Goal: Communication & Community: Answer question/provide support

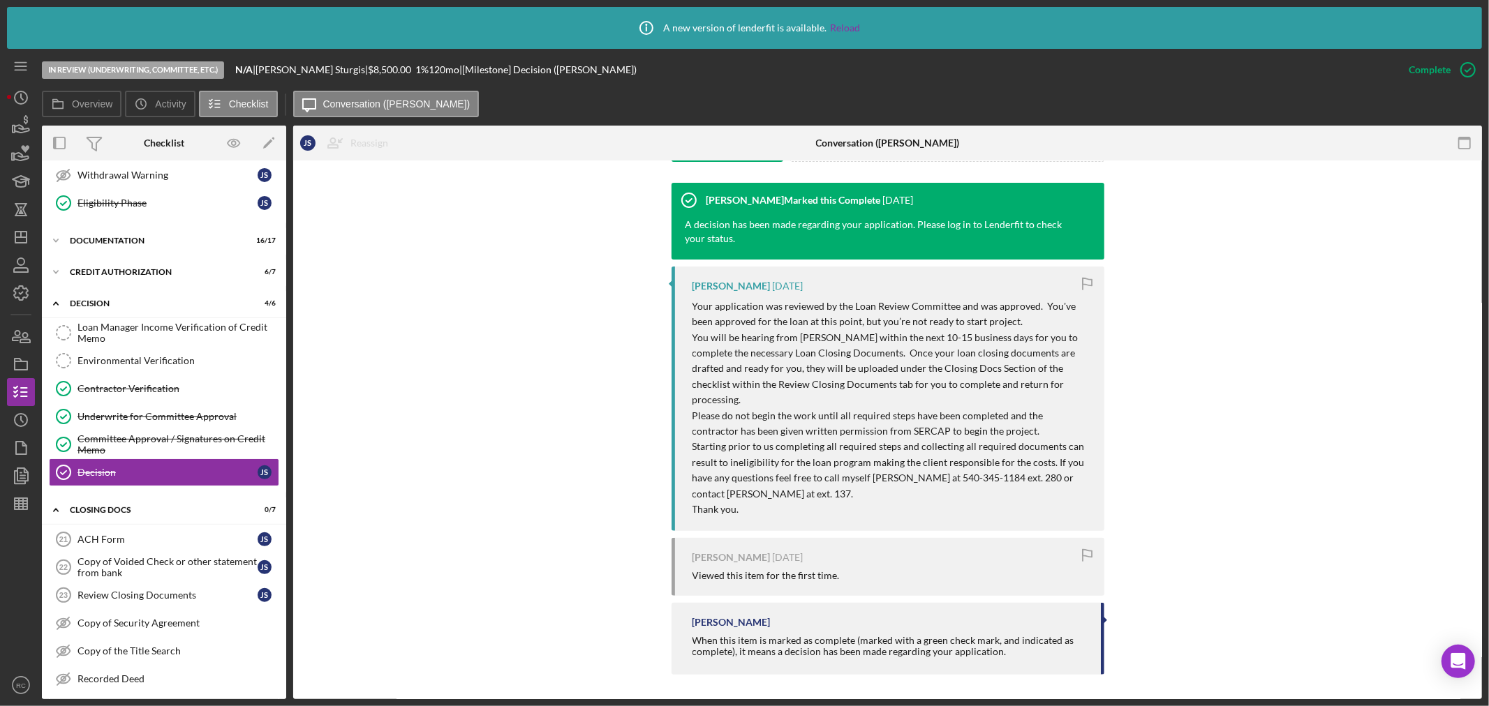
scroll to position [447, 0]
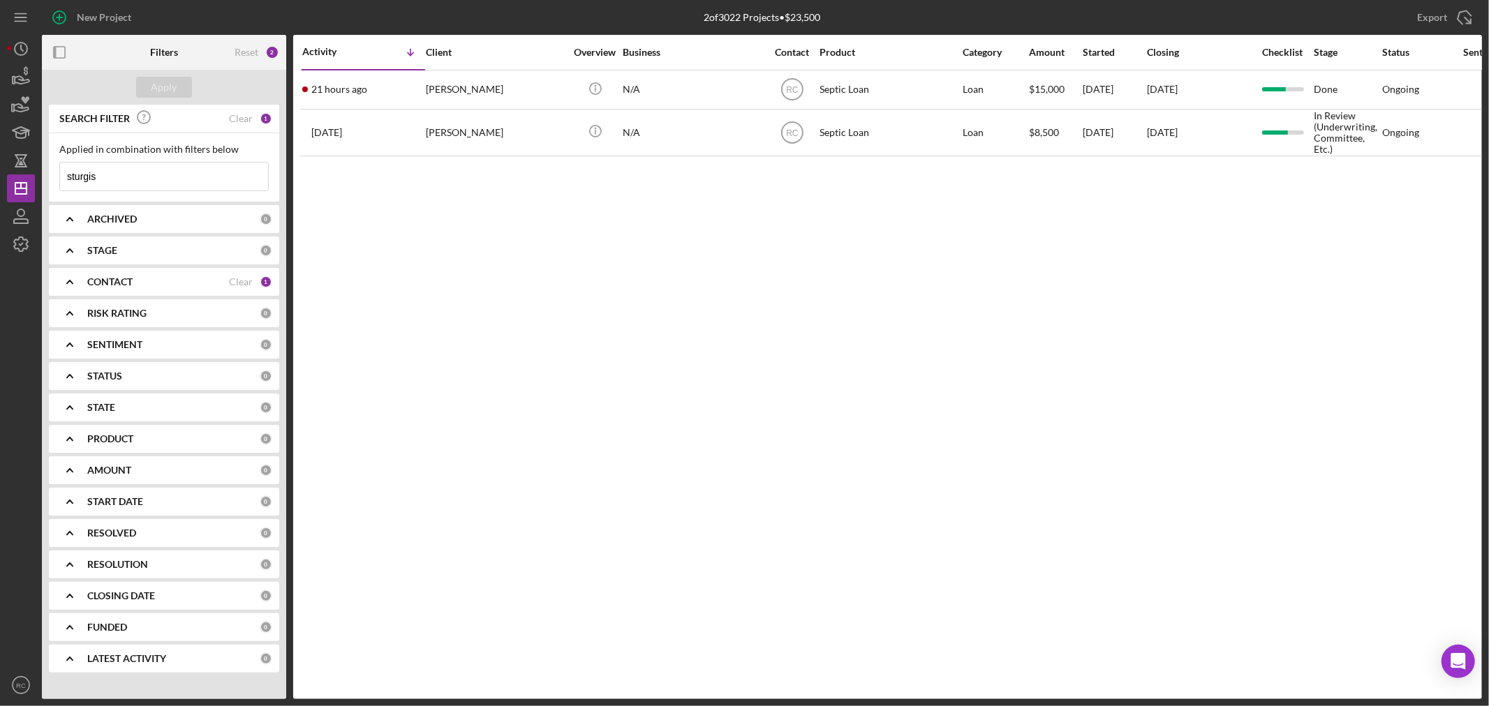
click at [229, 171] on input "sturgis" at bounding box center [164, 177] width 208 height 28
type input "s"
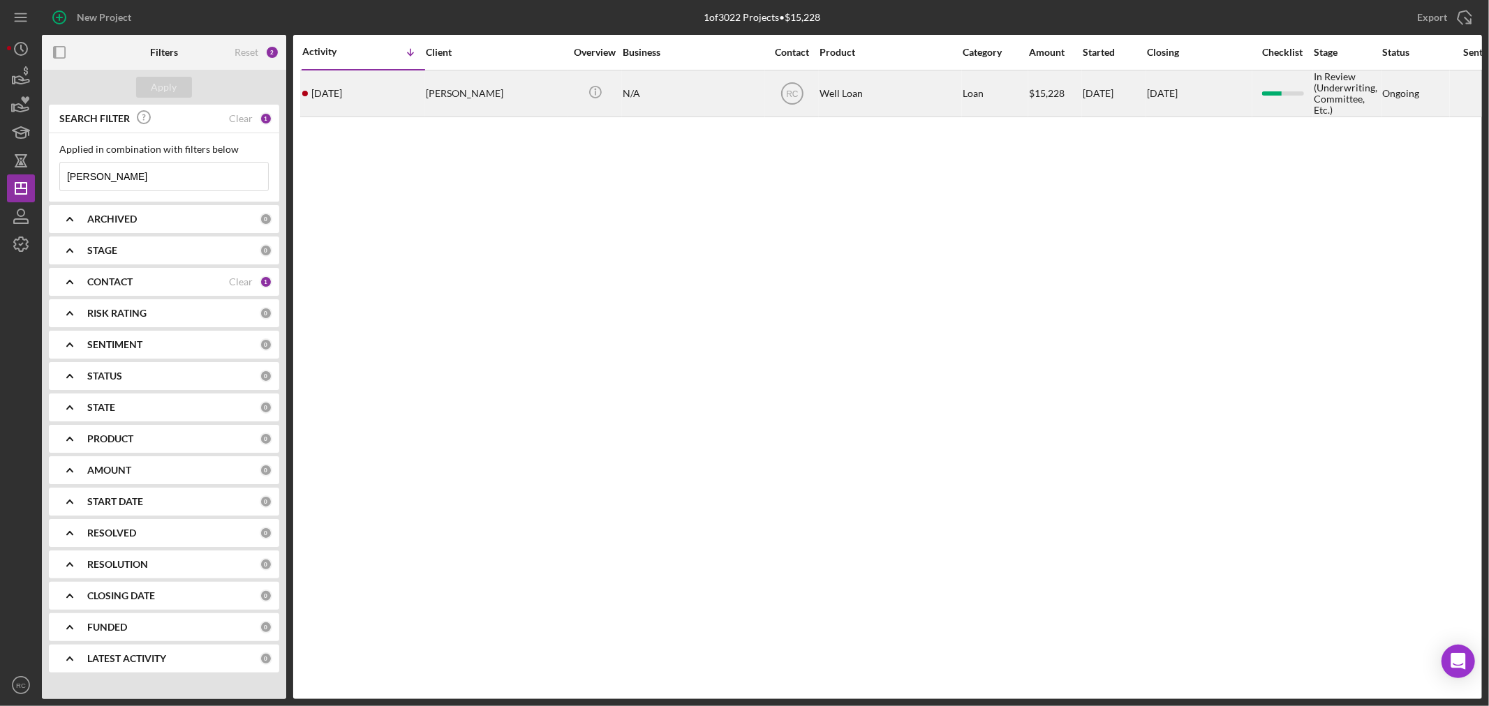
type input "[PERSON_NAME]"
click at [424, 96] on div "[DATE] [PERSON_NAME]" at bounding box center [363, 93] width 122 height 45
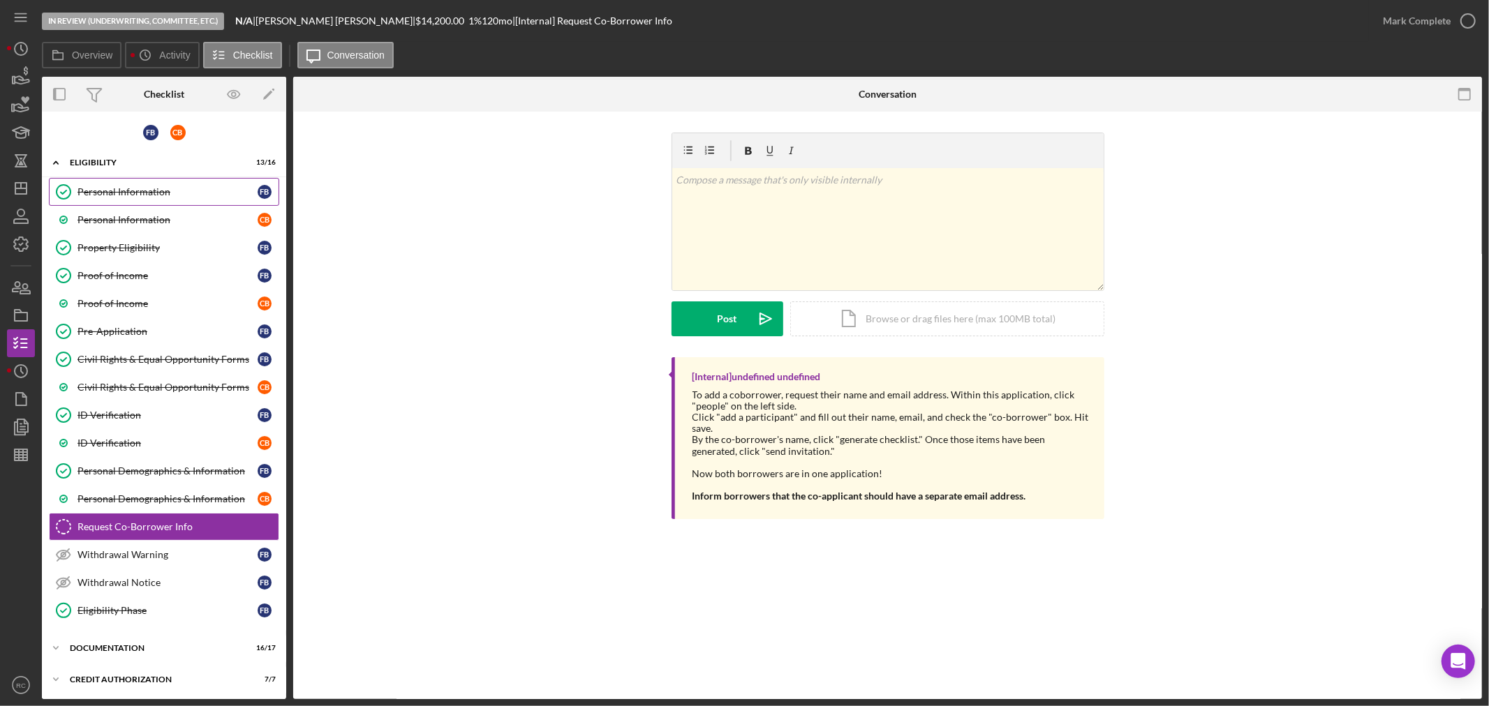
click at [151, 200] on link "Personal Information Personal Information F B" at bounding box center [164, 192] width 230 height 28
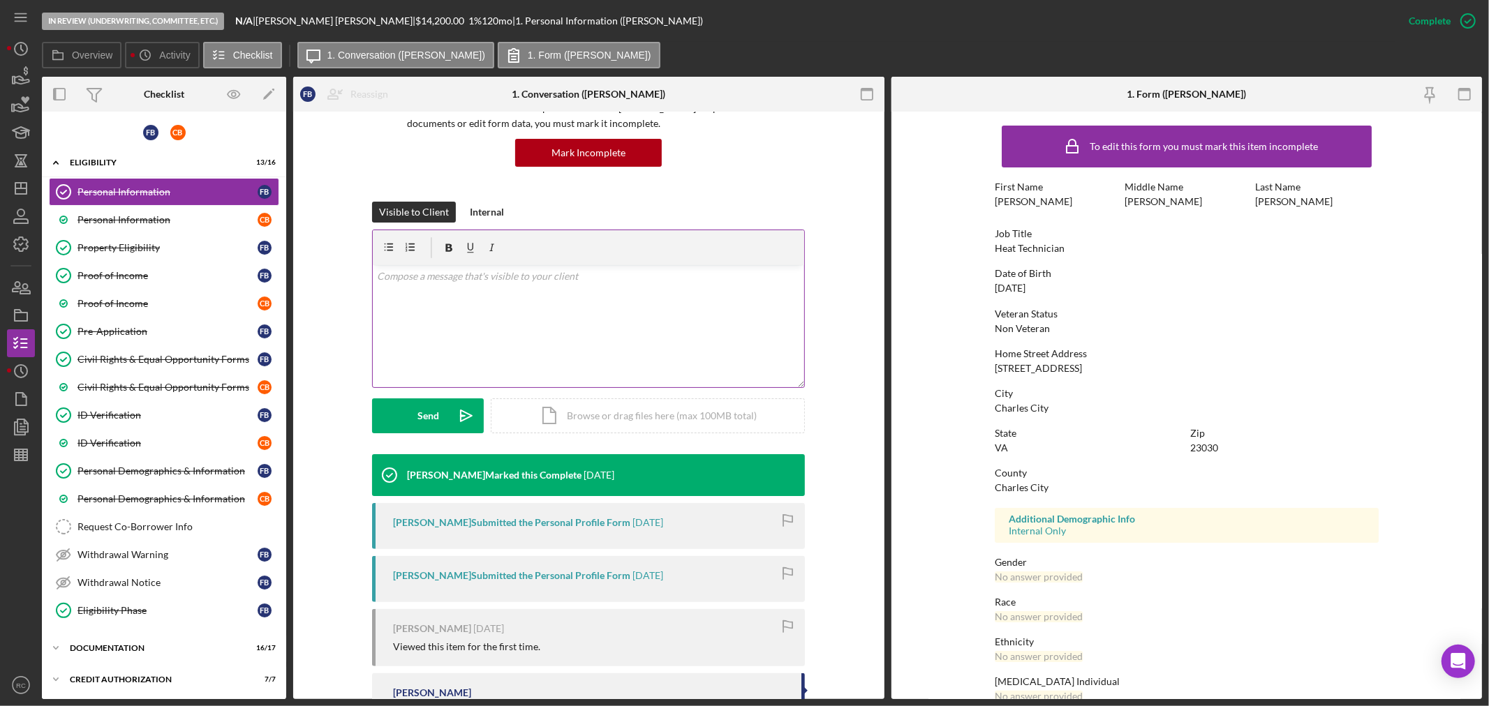
scroll to position [207, 0]
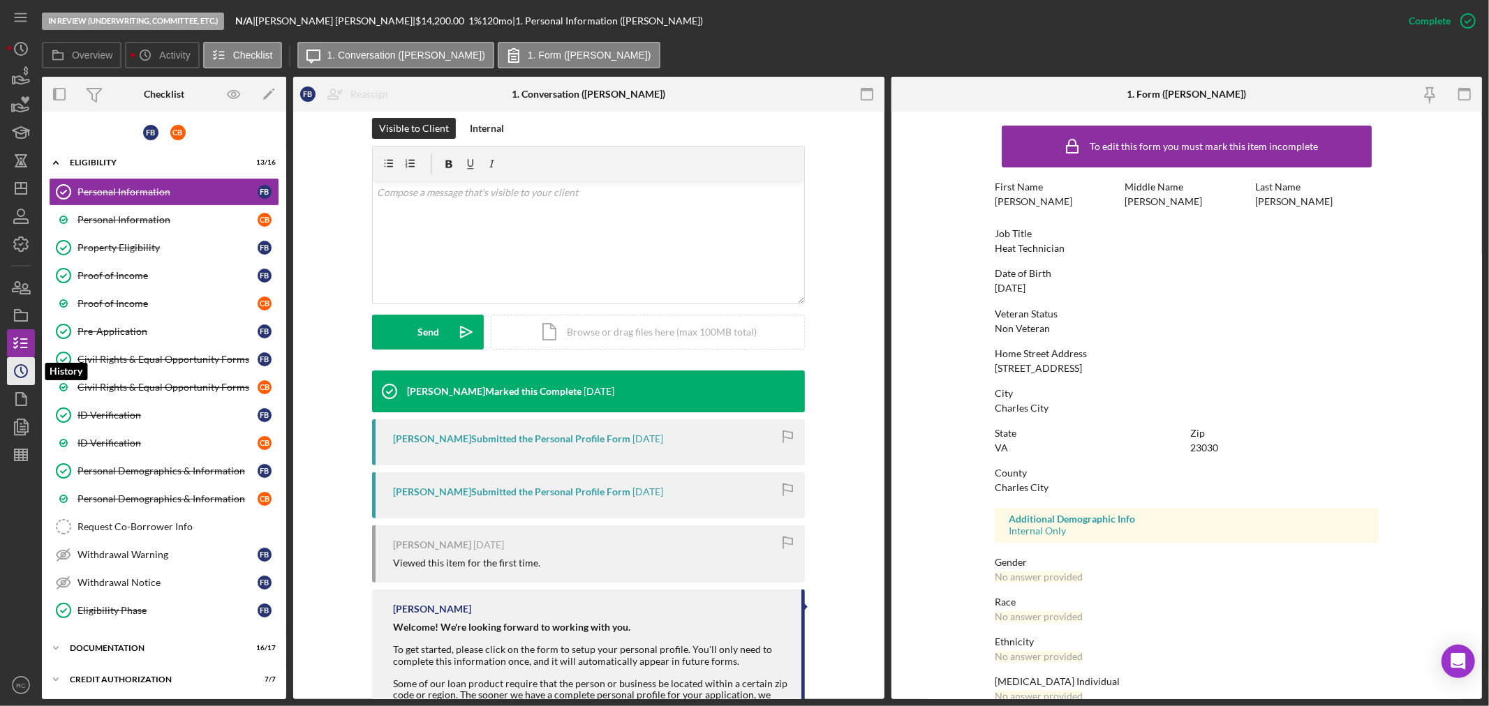
click at [13, 369] on icon "Icon/History" at bounding box center [20, 371] width 35 height 35
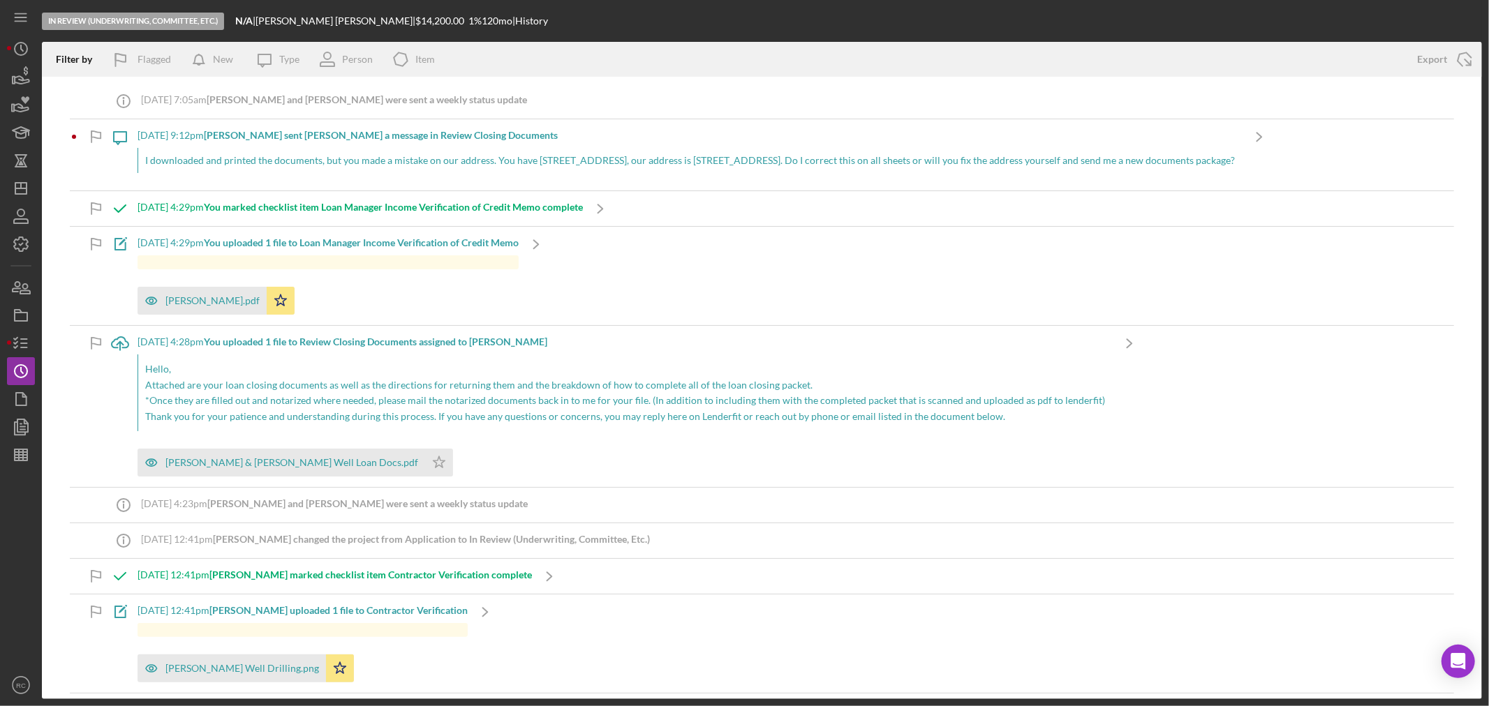
click at [592, 154] on div "I downloaded and printed the documents, but you made a mistake on our address. …" at bounding box center [690, 160] width 1104 height 25
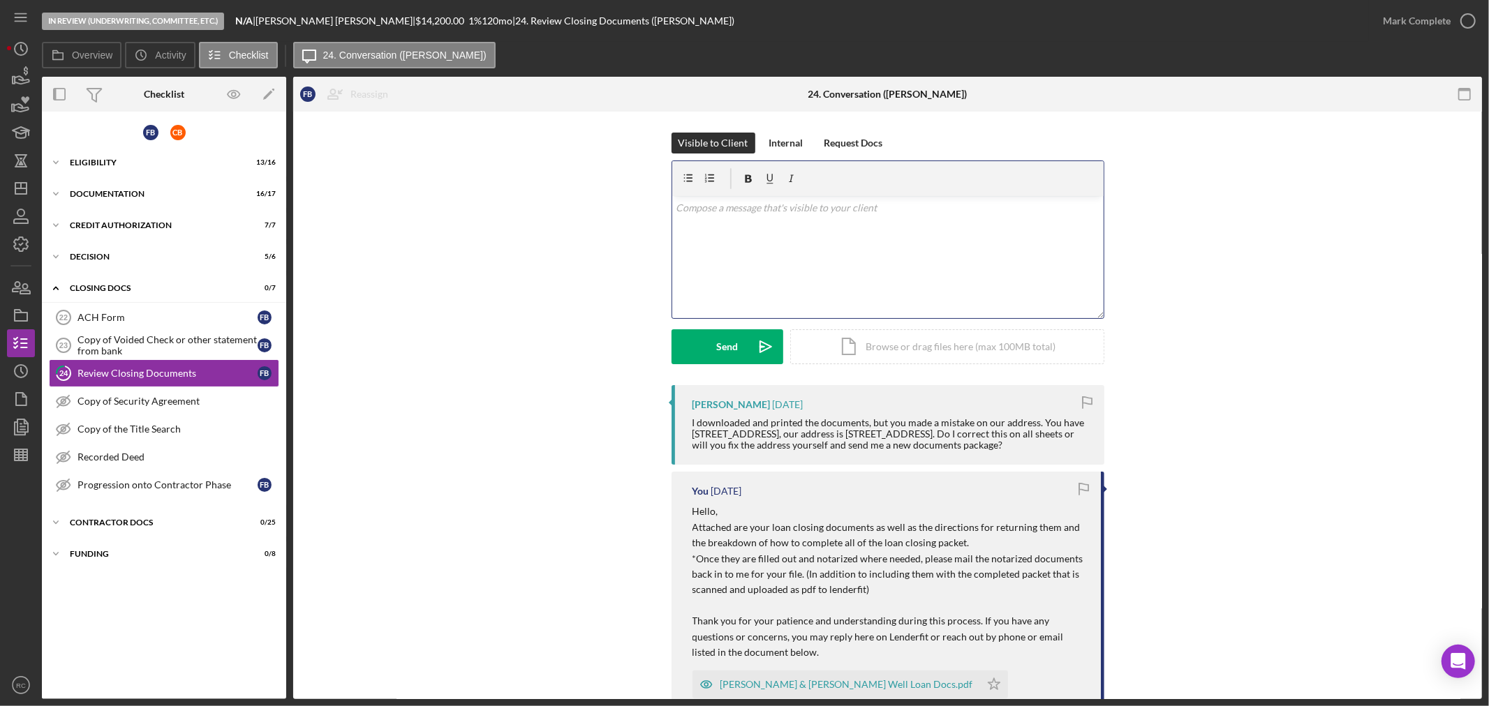
click at [889, 241] on div "v Color teal Color pink Remove color Add row above Add row below Add column bef…" at bounding box center [887, 257] width 431 height 122
click at [754, 222] on div "v Color teal Color pink Remove color Add row above Add row below Add column bef…" at bounding box center [887, 257] width 431 height 122
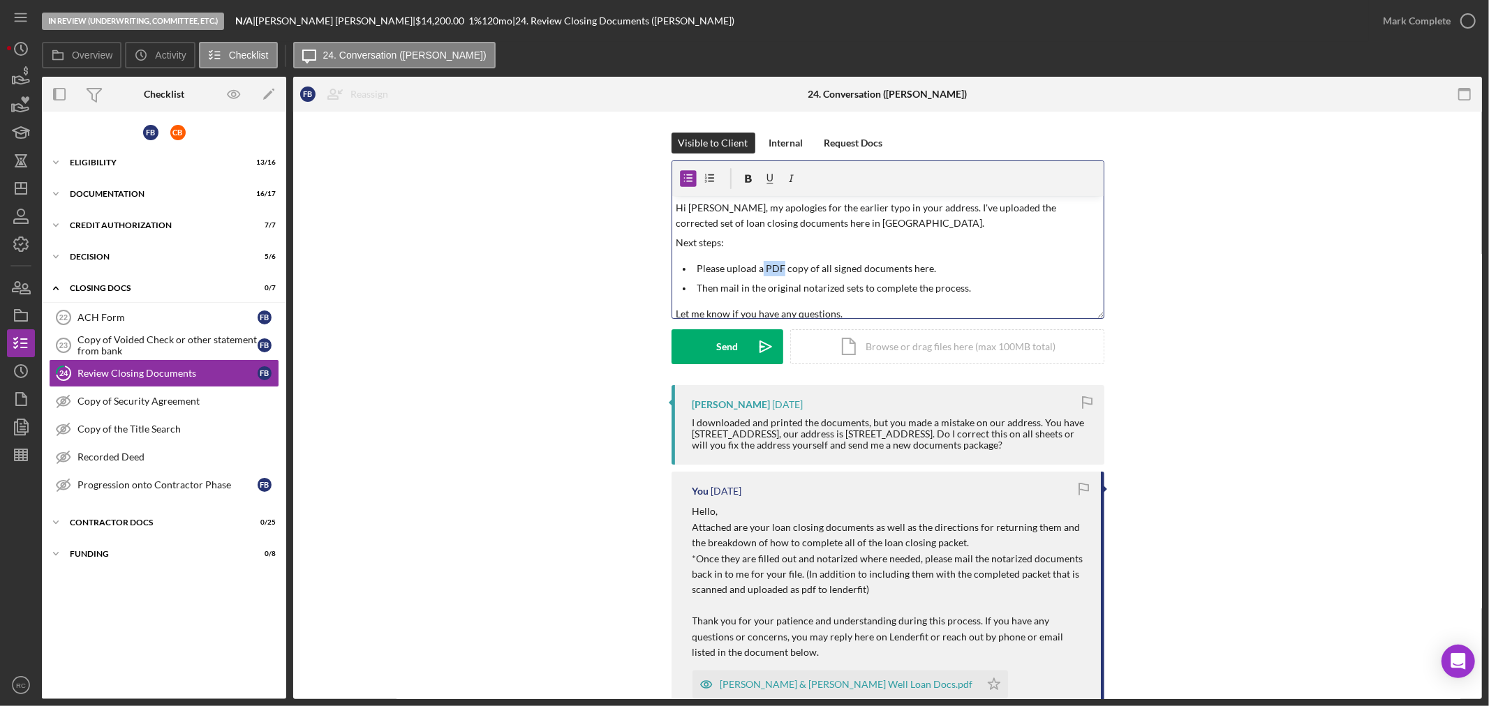
drag, startPoint x: 779, startPoint y: 265, endPoint x: 762, endPoint y: 266, distance: 17.5
click at [762, 266] on p "Please upload a PDF copy of all signed documents here." at bounding box center [898, 268] width 403 height 15
click at [924, 288] on p "Then mail in the original notarized sets to complete the process." at bounding box center [898, 288] width 403 height 15
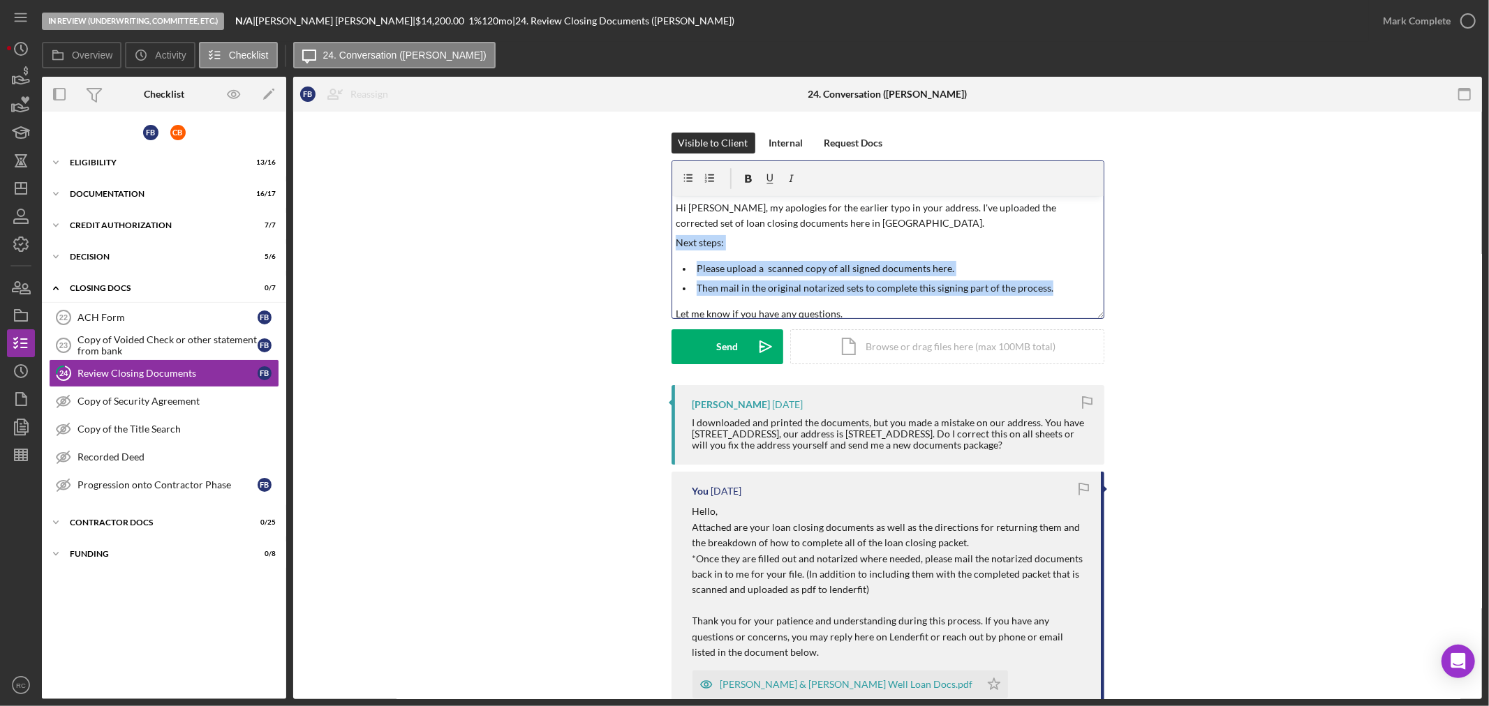
drag, startPoint x: 1059, startPoint y: 289, endPoint x: 644, endPoint y: 242, distance: 417.3
click at [644, 242] on div "Visible to Client Internal Request Docs v Color teal Color pink Remove color Ad…" at bounding box center [887, 259] width 1147 height 253
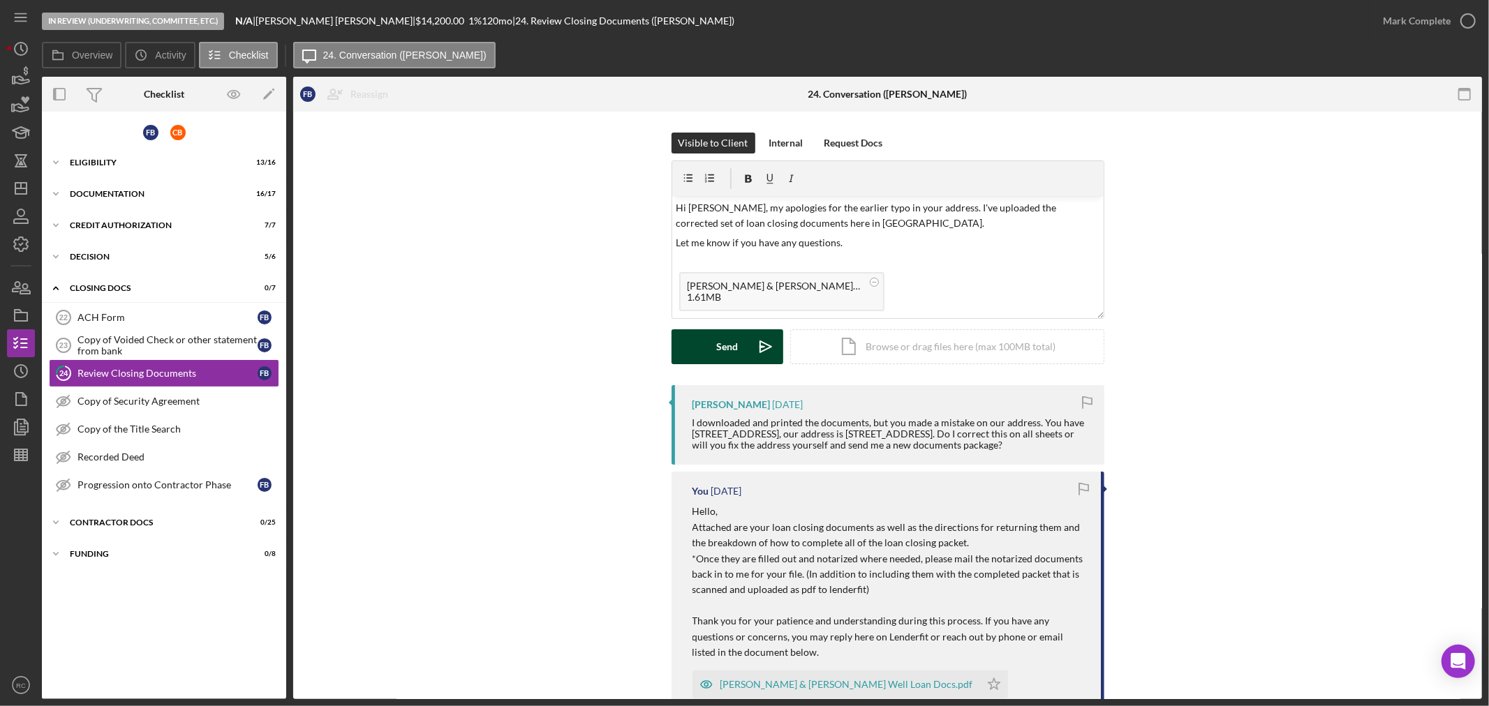
click at [728, 340] on div "Send" at bounding box center [727, 346] width 22 height 35
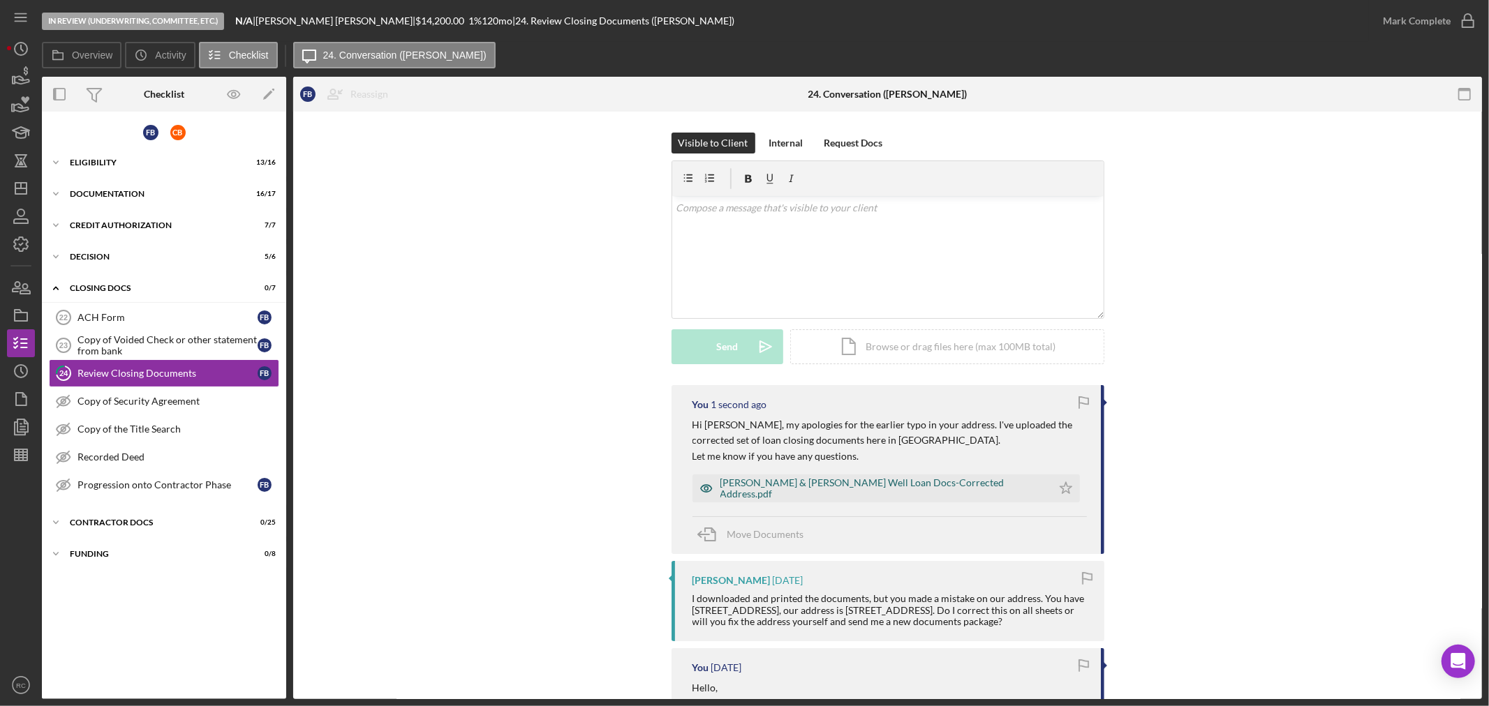
click at [940, 487] on div "[PERSON_NAME] & [PERSON_NAME] Well Loan Docs-Corrected Address.pdf" at bounding box center [882, 488] width 325 height 22
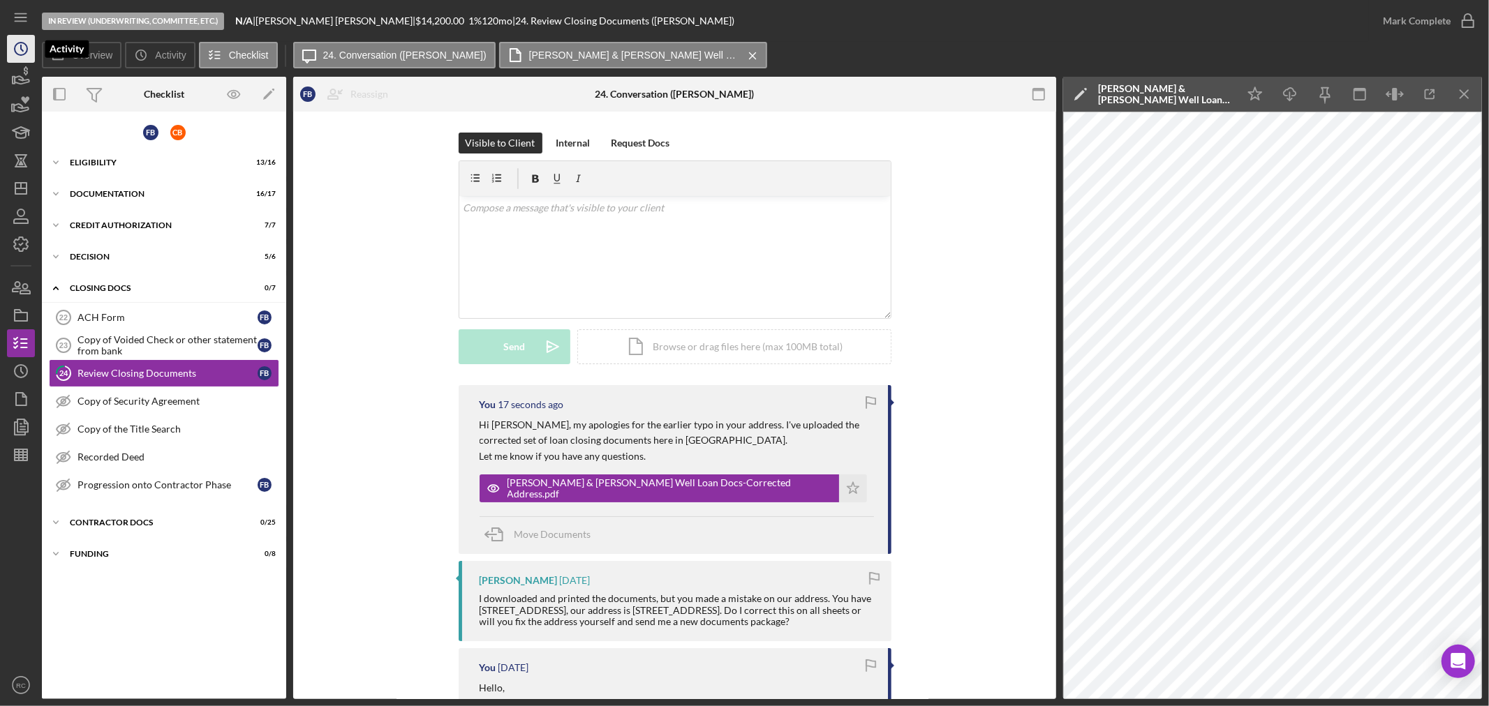
click at [15, 47] on icon "Icon/History" at bounding box center [20, 48] width 35 height 35
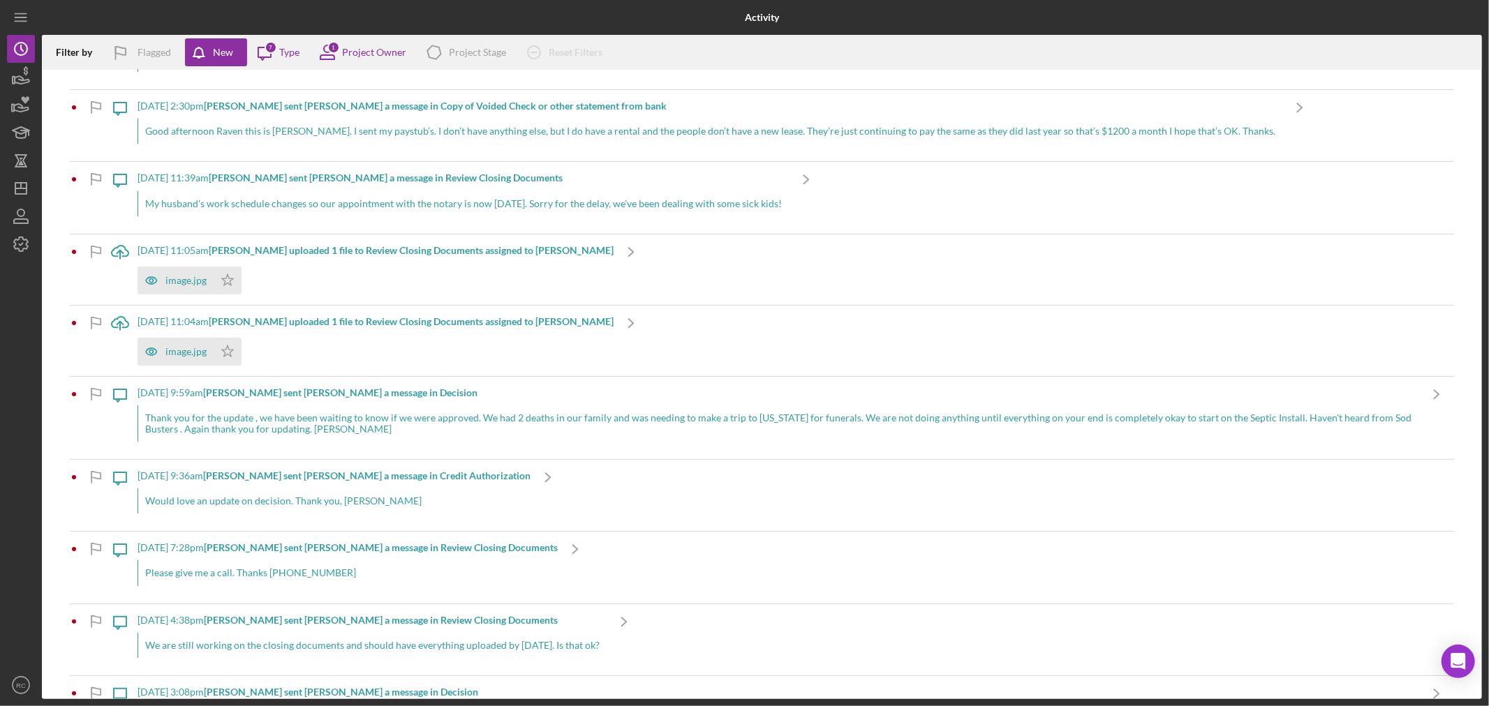
scroll to position [136, 0]
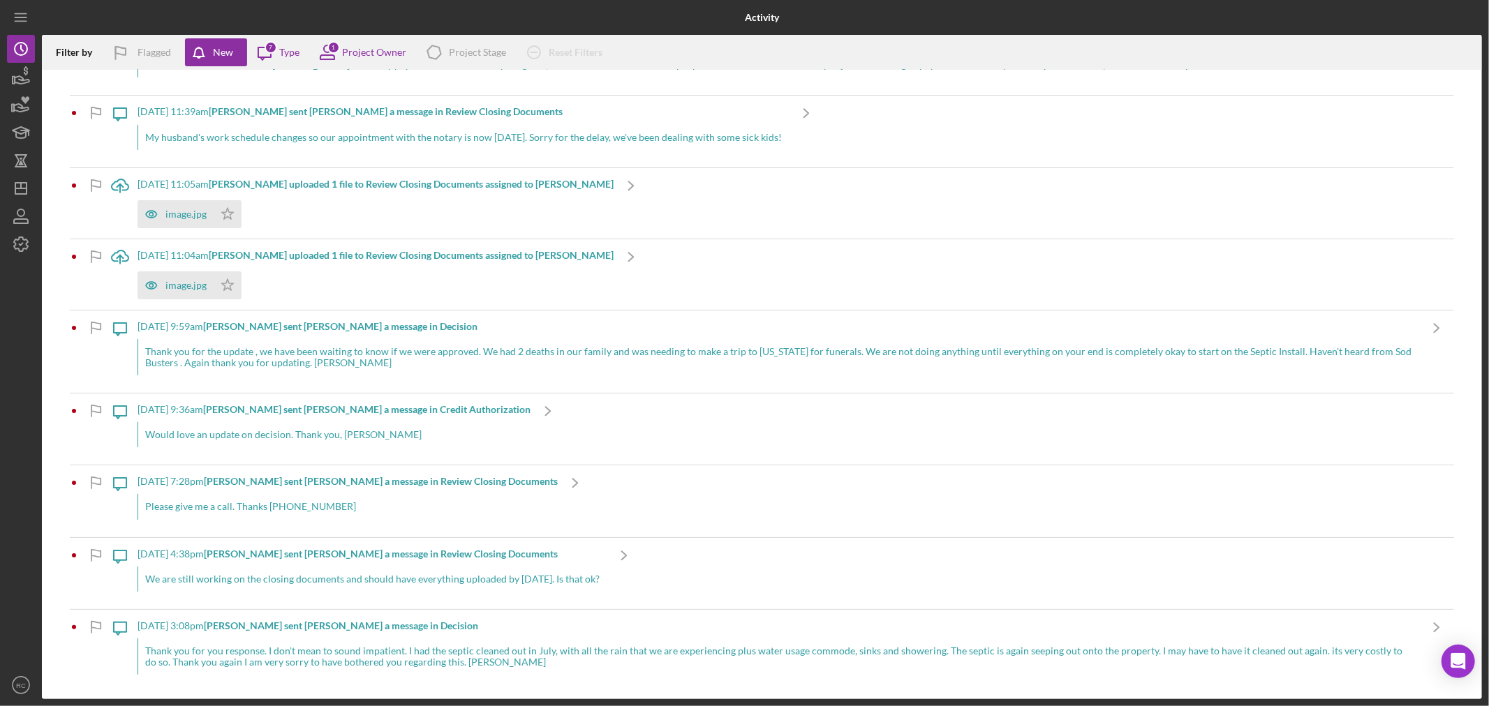
click at [591, 556] on div "[DATE] 4:38pm [PERSON_NAME] sent [PERSON_NAME] a message in Review Closing Docu…" at bounding box center [372, 554] width 469 height 11
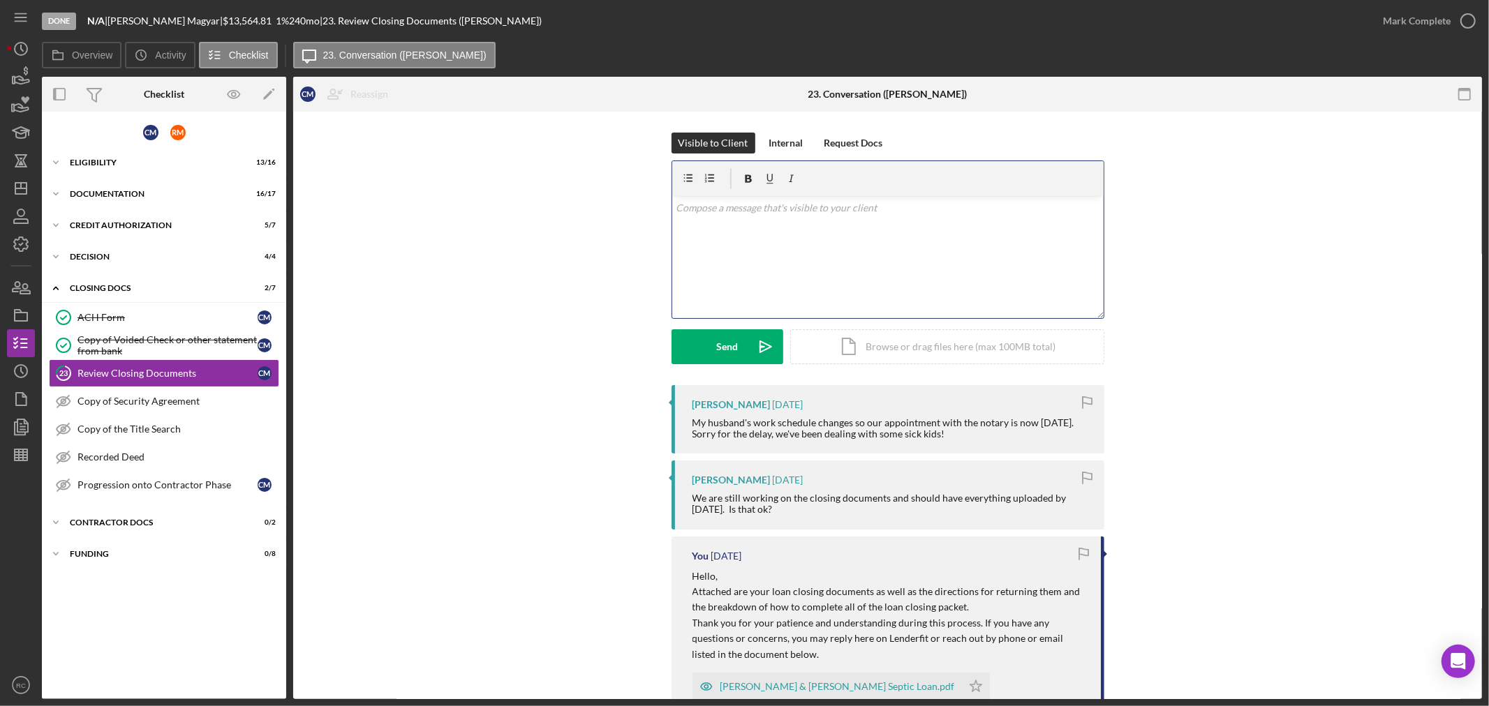
click at [817, 243] on div "v Color teal Color pink Remove color Add row above Add row below Add column bef…" at bounding box center [887, 257] width 431 height 122
click at [743, 343] on button "Send Icon/icon-invite-send" at bounding box center [728, 346] width 112 height 35
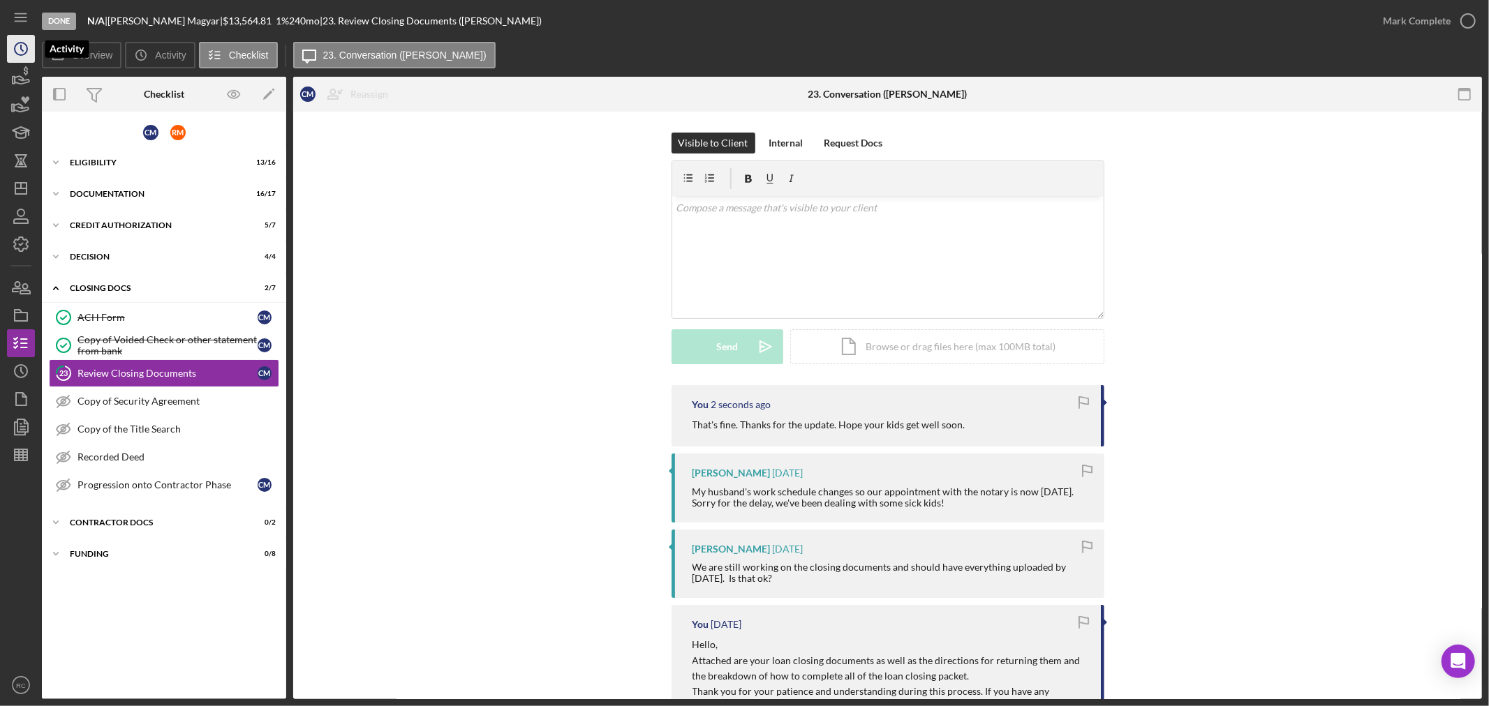
click at [24, 49] on icon "Icon/History" at bounding box center [20, 48] width 35 height 35
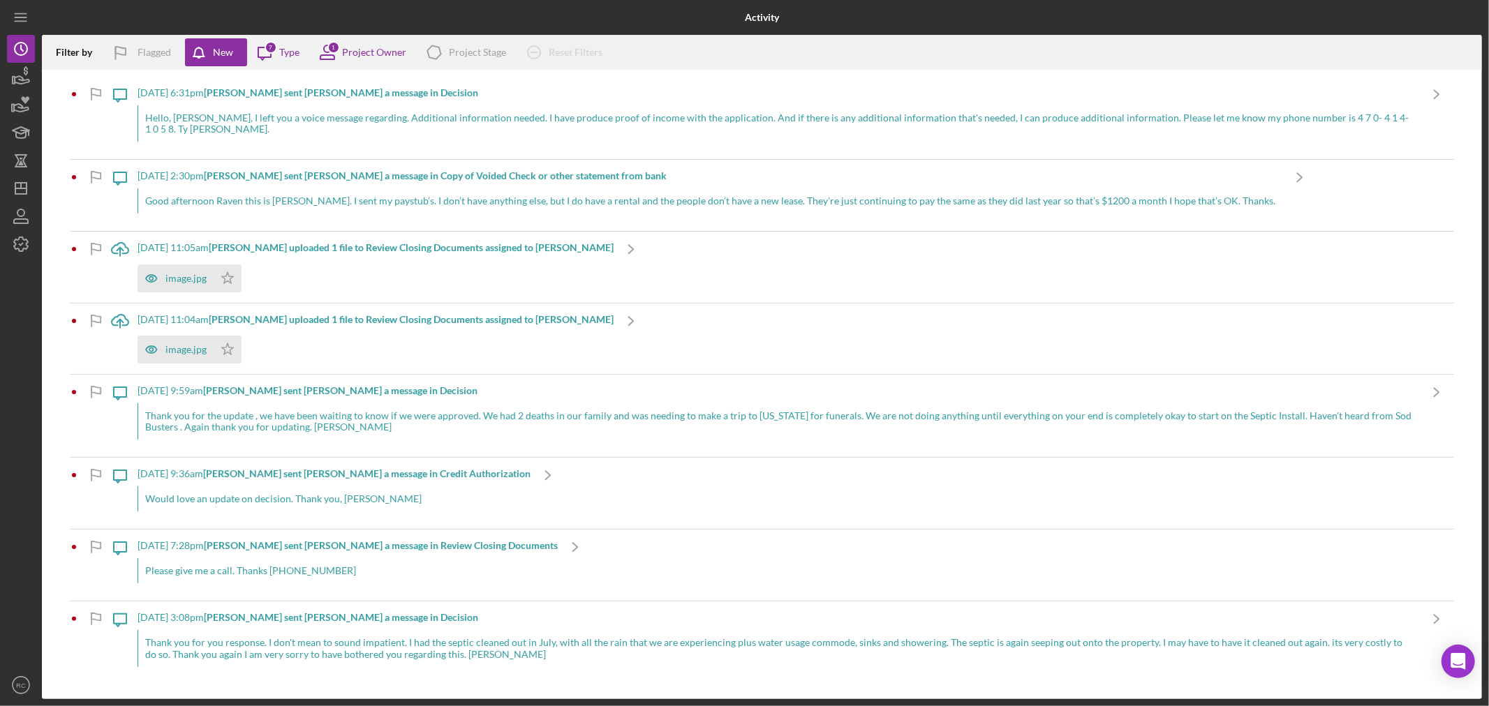
click at [470, 429] on div "Thank you for the update , we have been waiting to know if we were approved. We…" at bounding box center [779, 421] width 1282 height 36
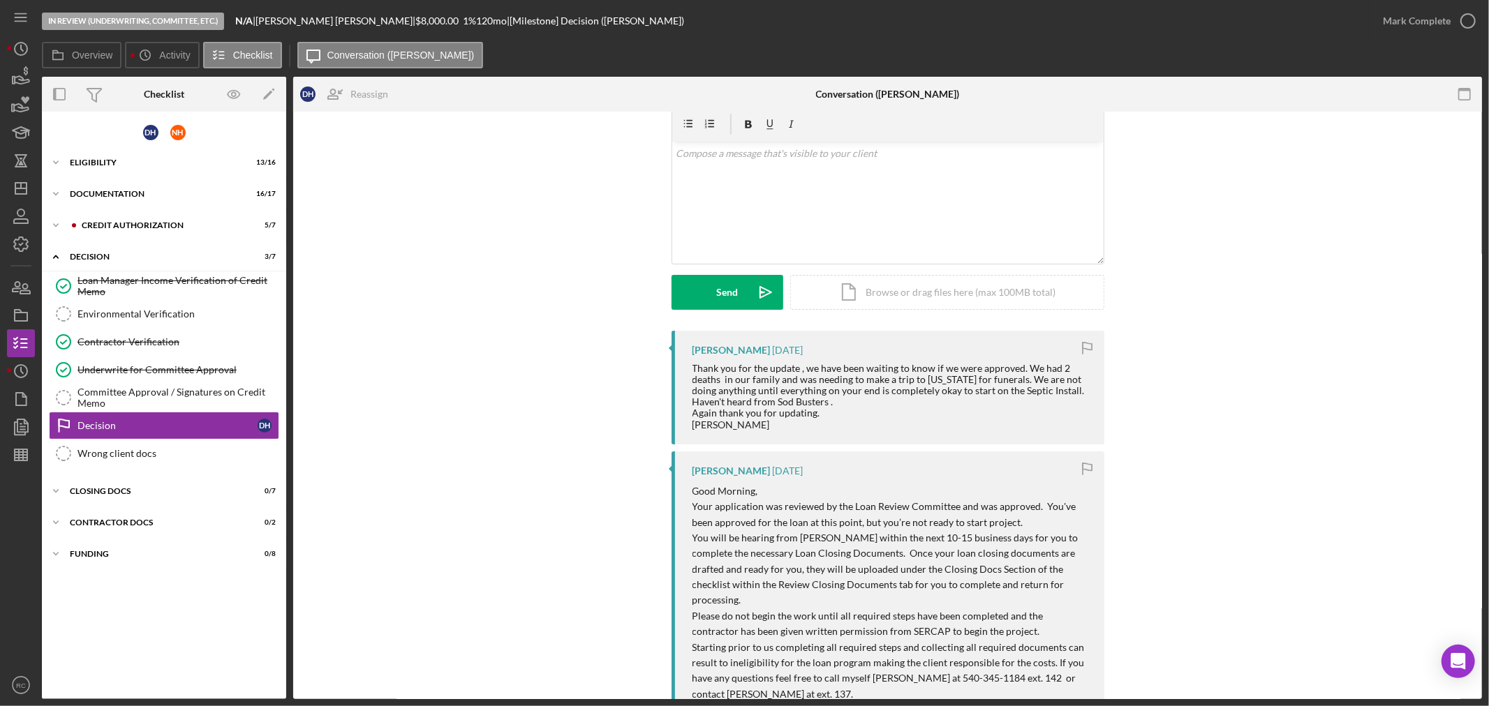
scroll to position [51, 0]
click at [133, 53] on icon "Icon/History" at bounding box center [145, 55] width 28 height 28
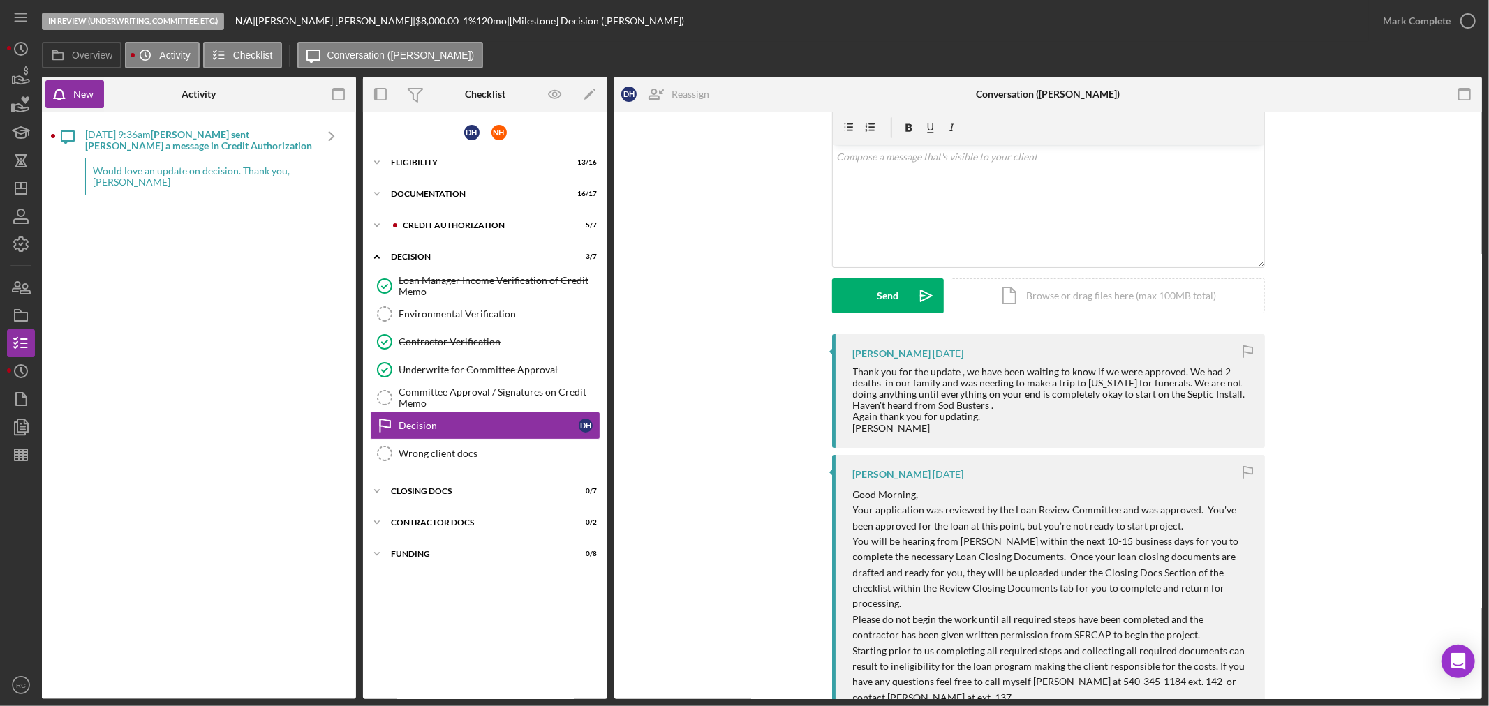
click at [202, 155] on div "[DATE] 9:36am [PERSON_NAME] sent [PERSON_NAME] a message in Credit Authorizatio…" at bounding box center [199, 166] width 229 height 94
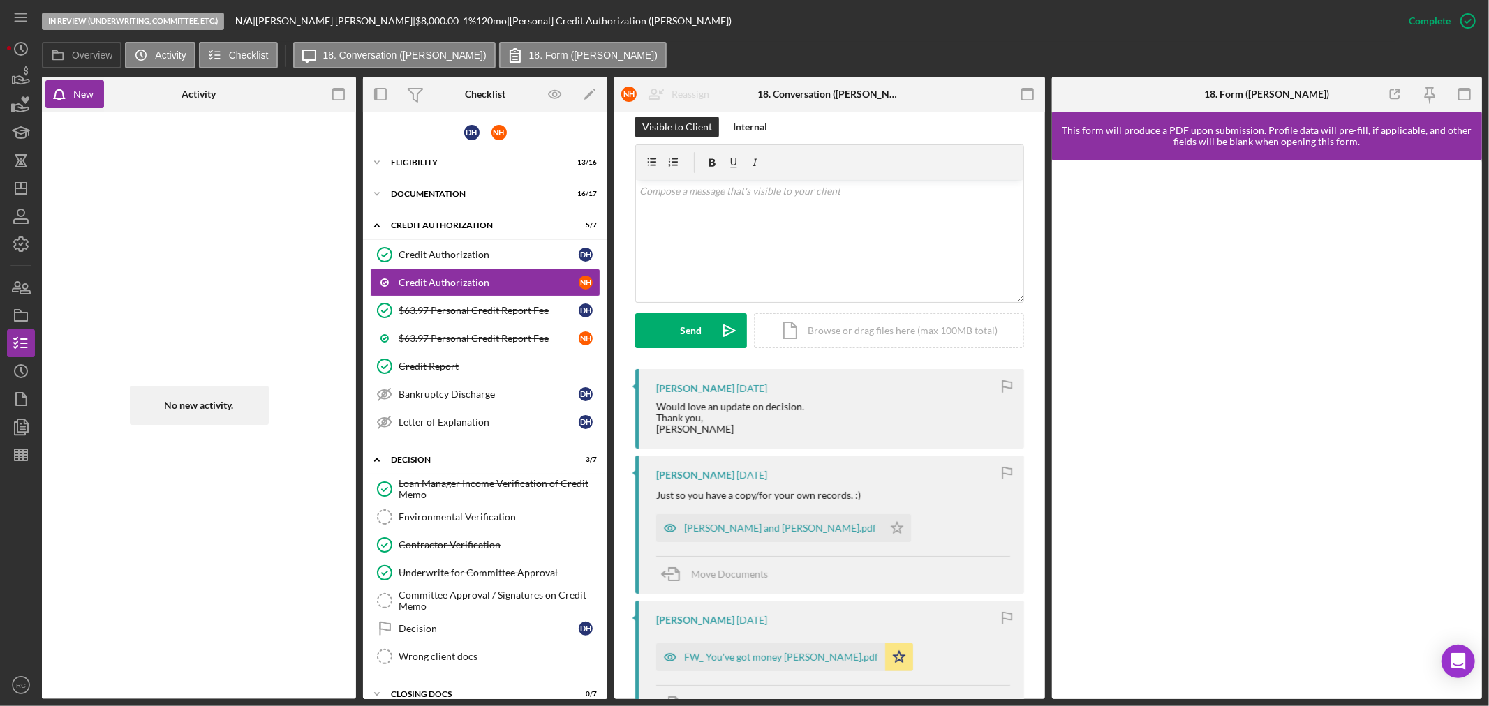
scroll to position [413, 0]
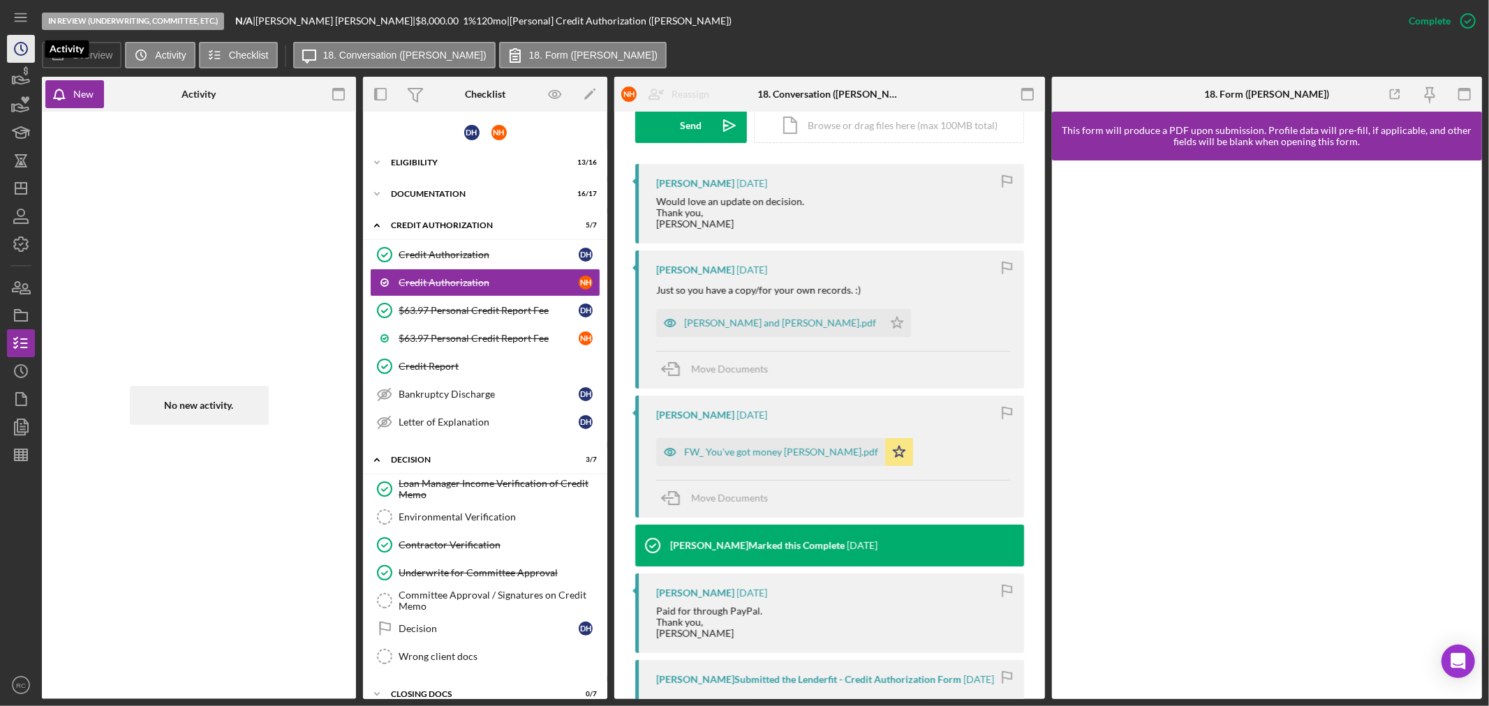
click at [25, 52] on circle "button" at bounding box center [21, 49] width 13 height 13
